Goal: Entertainment & Leisure: Consume media (video, audio)

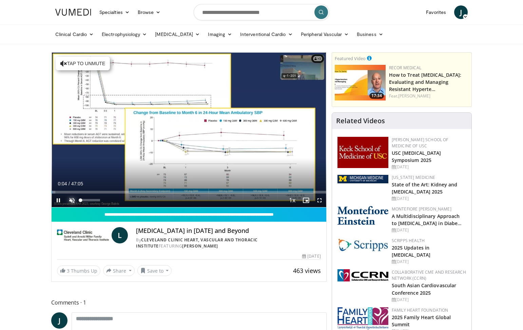
click at [72, 200] on span "Video Player" at bounding box center [72, 200] width 14 height 14
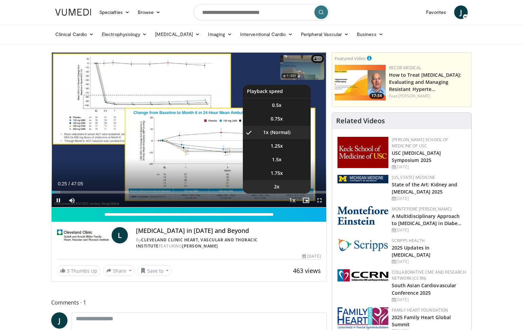
click at [287, 187] on li "2x" at bounding box center [277, 187] width 68 height 14
click at [283, 159] on li "1.5x" at bounding box center [277, 160] width 68 height 14
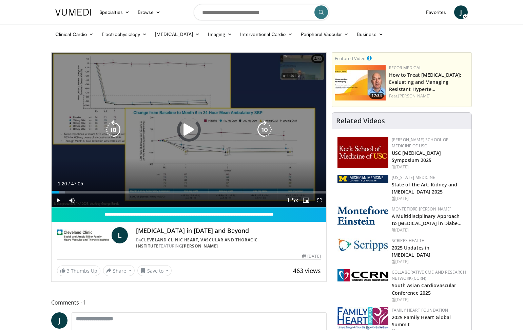
click at [112, 192] on div "Loaded : 4.95% 01:20 10:20" at bounding box center [189, 192] width 275 height 3
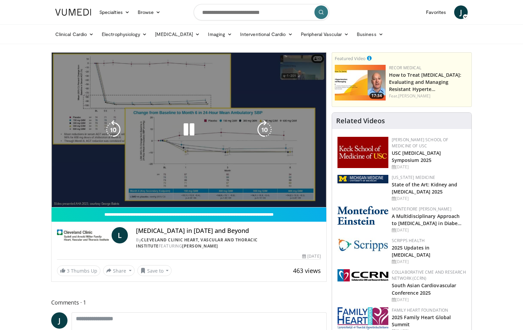
click at [124, 193] on div "Loaded : 25.80% 11:03 12:26" at bounding box center [189, 192] width 275 height 3
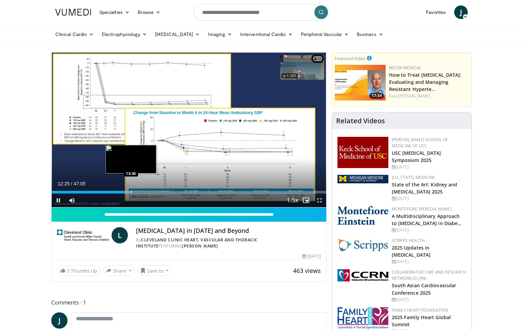
click at [131, 193] on div "Progress Bar" at bounding box center [131, 192] width 1 height 3
click at [146, 191] on div "10 seconds Tap to unmute" at bounding box center [189, 130] width 275 height 154
click at [137, 192] on div "Progress Bar" at bounding box center [137, 192] width 1 height 3
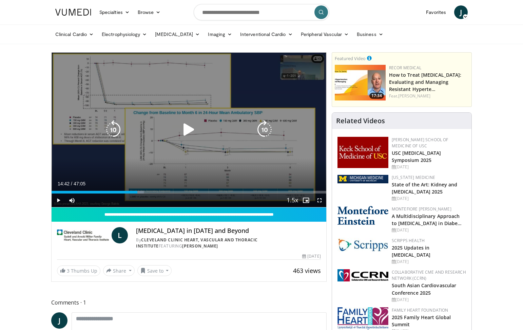
click at [186, 130] on icon "Video Player" at bounding box center [188, 129] width 19 height 19
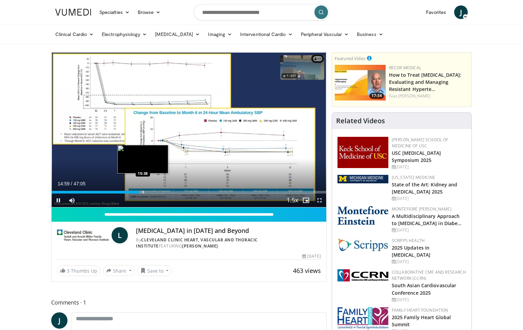
click at [143, 193] on div "Progress Bar" at bounding box center [143, 192] width 1 height 3
click at [147, 192] on div "Progress Bar" at bounding box center [147, 192] width 1 height 3
click at [153, 192] on div "Progress Bar" at bounding box center [153, 192] width 1 height 3
click at [159, 192] on div "Progress Bar" at bounding box center [159, 192] width 1 height 3
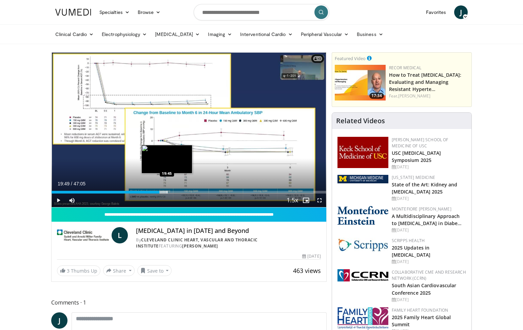
click at [167, 192] on div "Progress Bar" at bounding box center [167, 192] width 1 height 3
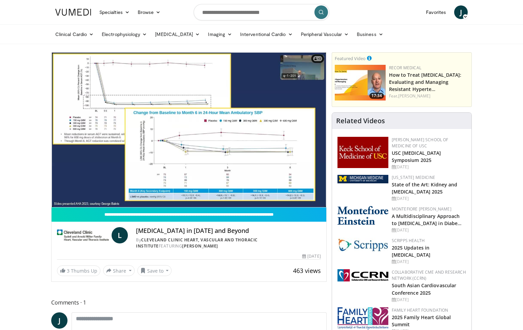
click at [181, 192] on div "10 seconds Tap to unmute" at bounding box center [189, 130] width 275 height 154
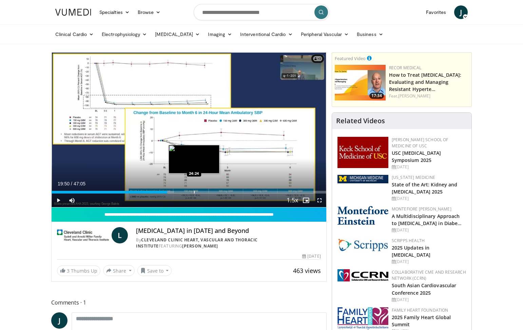
click at [194, 192] on div "Progress Bar" at bounding box center [194, 192] width 1 height 3
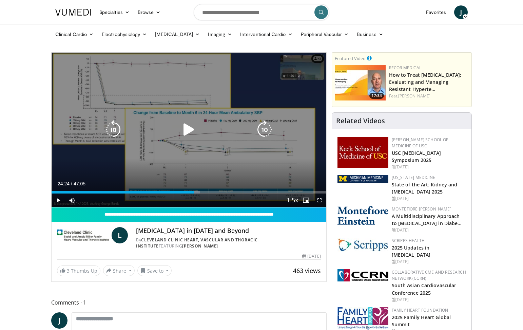
click at [187, 133] on icon "Video Player" at bounding box center [188, 129] width 19 height 19
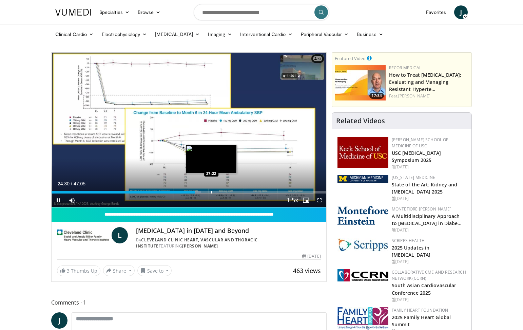
click at [211, 192] on div "Progress Bar" at bounding box center [211, 192] width 1 height 3
click at [227, 195] on div "Current Time 27:22 / Duration 47:05 Pause Skip Backward Skip Forward Mute Loade…" at bounding box center [189, 200] width 275 height 14
click at [222, 191] on div "Progress Bar" at bounding box center [221, 192] width 1 height 3
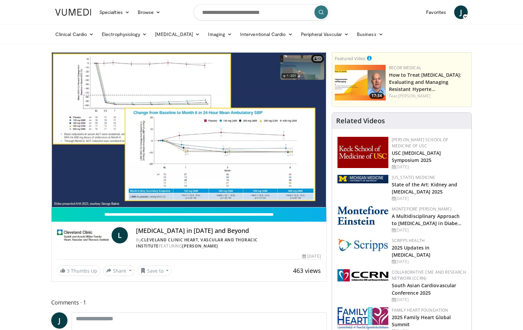
click at [223, 204] on div "Progress Bar" at bounding box center [223, 205] width 1 height 3
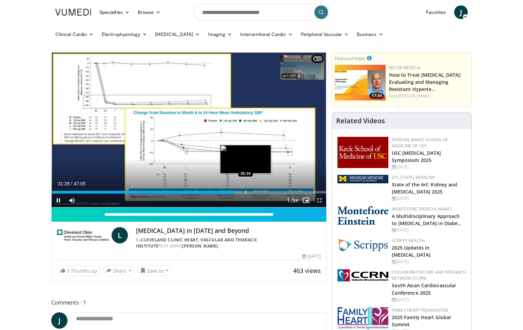
click at [246, 191] on div "Progress Bar" at bounding box center [246, 192] width 1 height 3
click at [254, 192] on div "Progress Bar" at bounding box center [254, 192] width 1 height 3
click at [259, 193] on div "Progress Bar" at bounding box center [259, 192] width 1 height 3
click at [269, 194] on div "Current Time 35:39 / Duration 47:05 Pause Skip Backward Skip Forward Mute Loade…" at bounding box center [189, 200] width 275 height 14
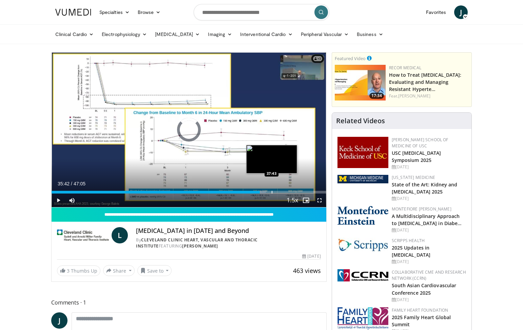
click at [272, 192] on div "Progress Bar" at bounding box center [272, 192] width 1 height 3
click at [282, 192] on div "Progress Bar" at bounding box center [282, 192] width 1 height 3
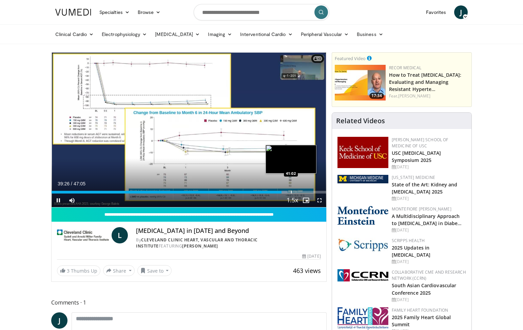
click at [291, 193] on div "Progress Bar" at bounding box center [291, 192] width 1 height 3
click at [301, 193] on span "Video Player" at bounding box center [306, 200] width 14 height 14
click at [307, 191] on div "Loaded : 89.56% 41:10 43:56" at bounding box center [189, 192] width 275 height 3
click at [317, 192] on div "10 seconds Tap to unmute" at bounding box center [189, 130] width 275 height 154
click at [59, 200] on span "Video Player" at bounding box center [59, 200] width 14 height 14
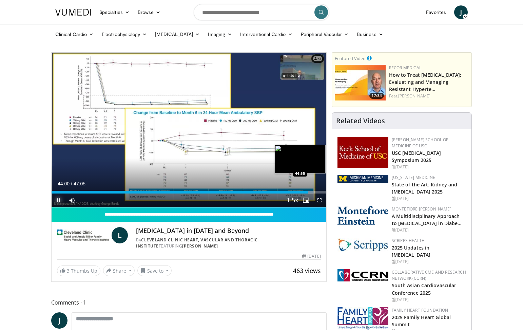
click at [314, 192] on div "Progress Bar" at bounding box center [314, 192] width 1 height 3
click at [301, 193] on div "Progress Bar" at bounding box center [301, 192] width 1 height 3
click at [304, 193] on div "Progress Bar" at bounding box center [304, 192] width 1 height 3
click at [307, 193] on div "Progress Bar" at bounding box center [306, 192] width 9 height 3
click at [311, 193] on div "Progress Bar" at bounding box center [311, 192] width 1 height 3
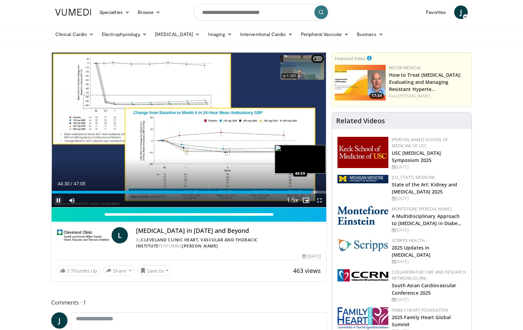
click at [314, 193] on div "Progress Bar" at bounding box center [314, 192] width 1 height 3
click at [322, 192] on div "Progress Bar" at bounding box center [322, 192] width 1 height 3
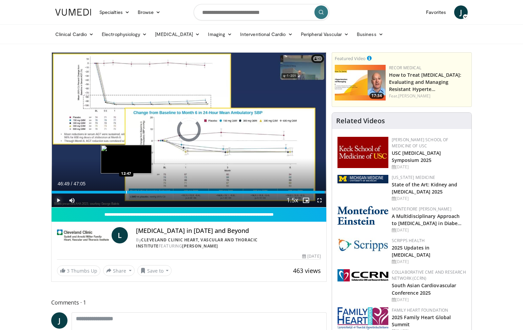
click at [126, 190] on div "Loaded : 100.00% 46:50 12:47" at bounding box center [189, 190] width 275 height 6
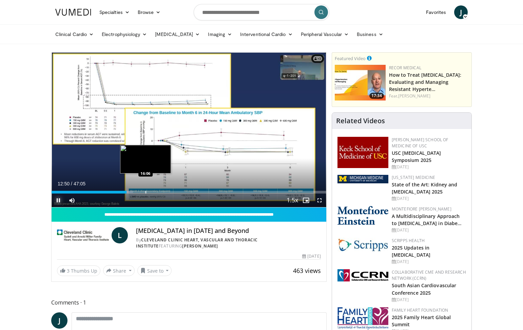
click at [146, 191] on div "Progress Bar" at bounding box center [146, 192] width 1 height 3
click at [160, 190] on div "Loaded : 37.11% 16:24 18:36" at bounding box center [189, 190] width 275 height 6
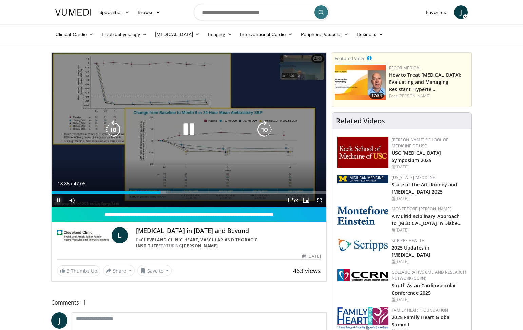
click at [167, 191] on div "Loaded : 41.77% 18:38 18:36" at bounding box center [189, 192] width 275 height 3
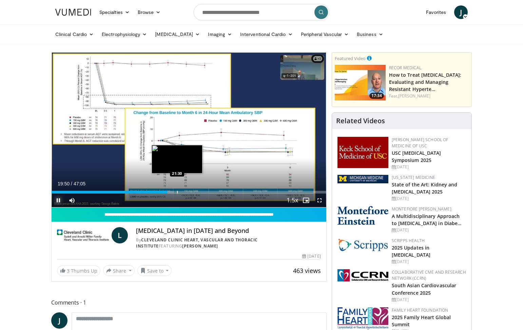
click at [178, 192] on div "Loaded : 44.53% 19:50 21:30" at bounding box center [189, 192] width 275 height 3
